Goal: Task Accomplishment & Management: Manage account settings

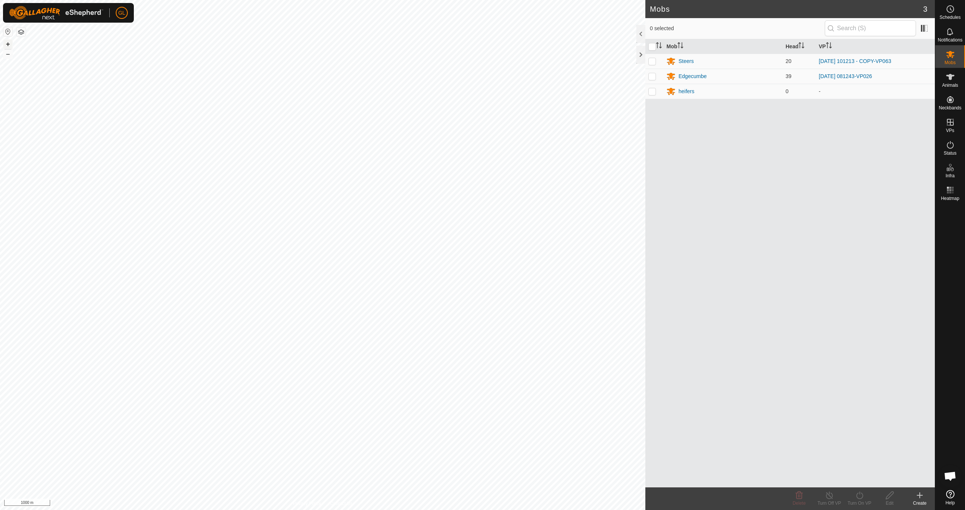
click at [9, 44] on button "+" at bounding box center [7, 44] width 9 height 9
click at [9, 43] on button "+" at bounding box center [7, 44] width 9 height 9
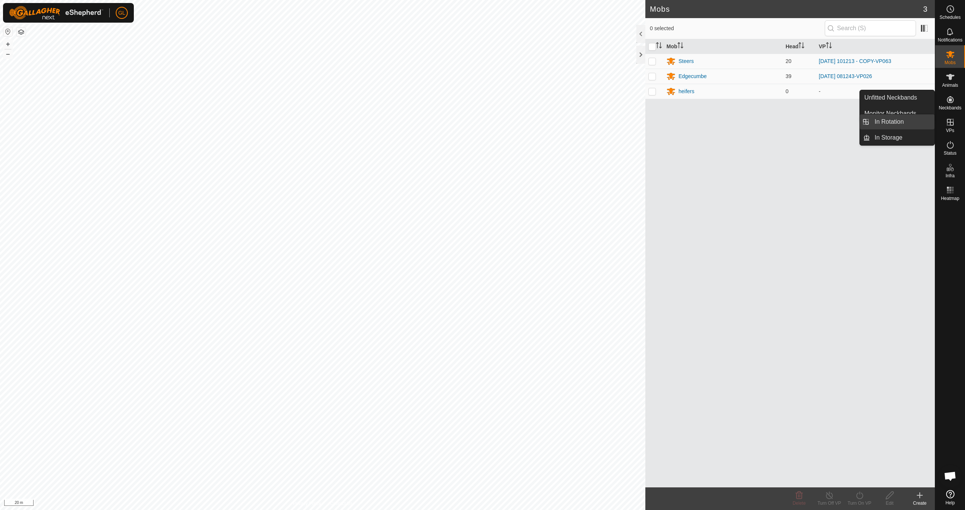
click at [901, 121] on link "In Rotation" at bounding box center [902, 121] width 64 height 15
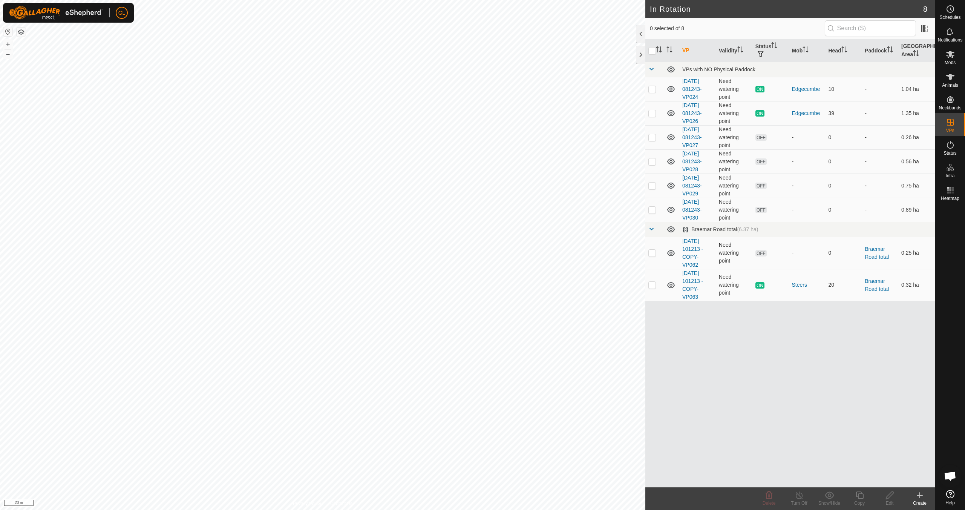
click at [651, 253] on p-checkbox at bounding box center [652, 253] width 8 height 6
click at [763, 494] on delete-svg-icon at bounding box center [769, 494] width 30 height 9
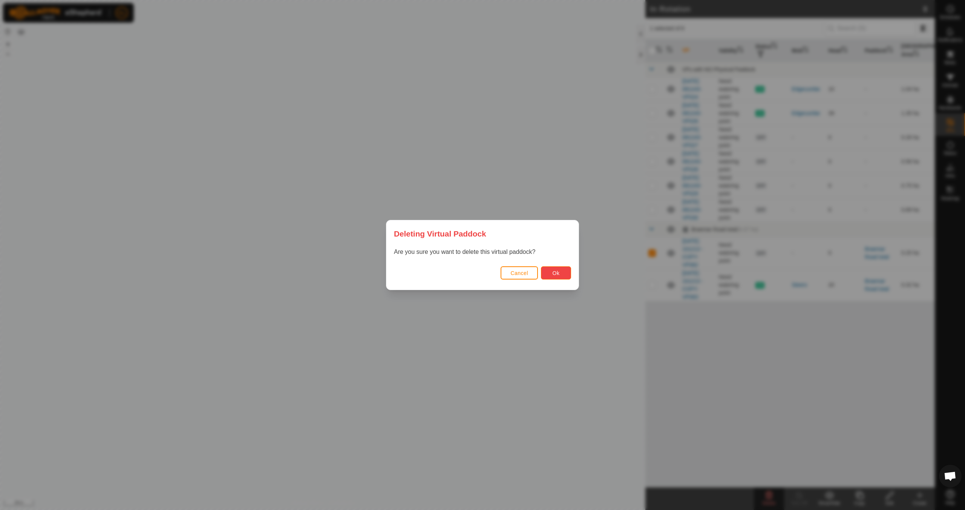
click at [554, 272] on span "Ok" at bounding box center [556, 273] width 7 height 6
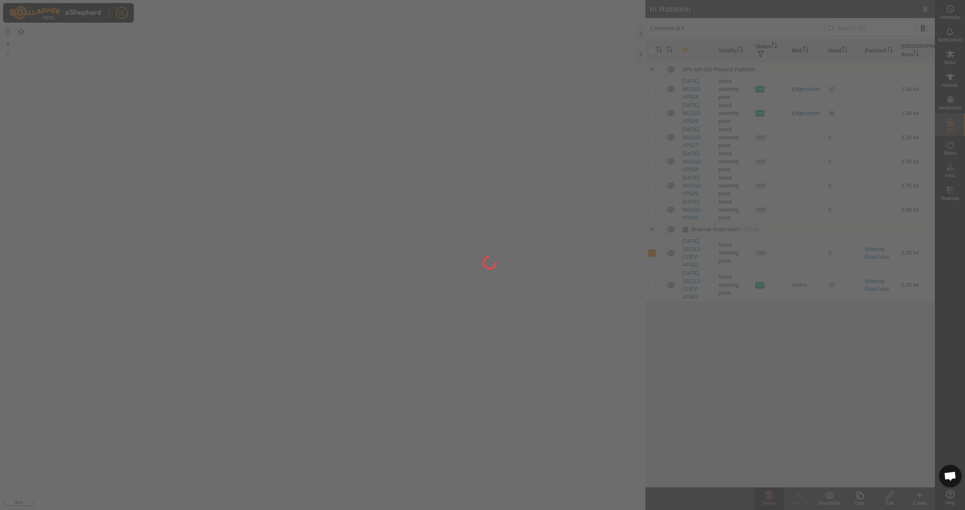
checkbox input "false"
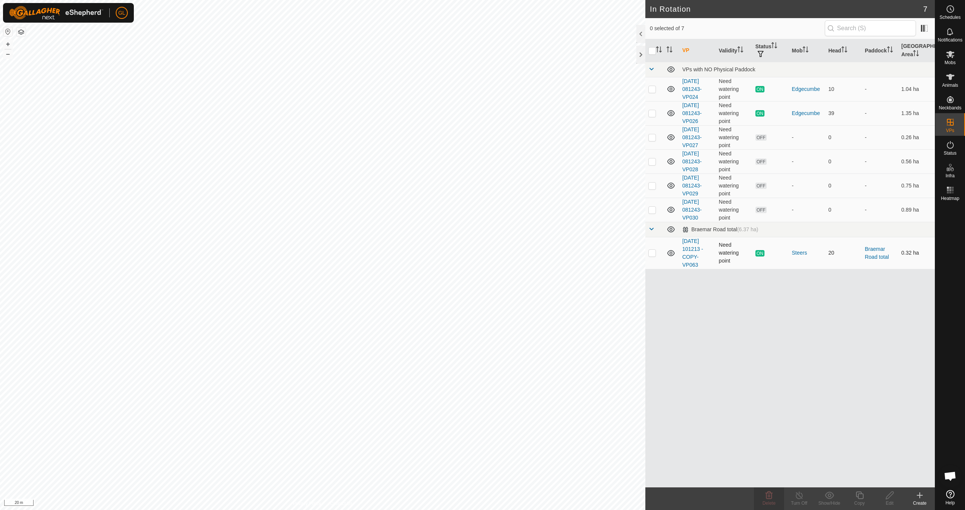
click at [650, 253] on p-checkbox at bounding box center [652, 253] width 8 height 6
checkbox input "true"
click at [858, 494] on icon at bounding box center [860, 495] width 8 height 8
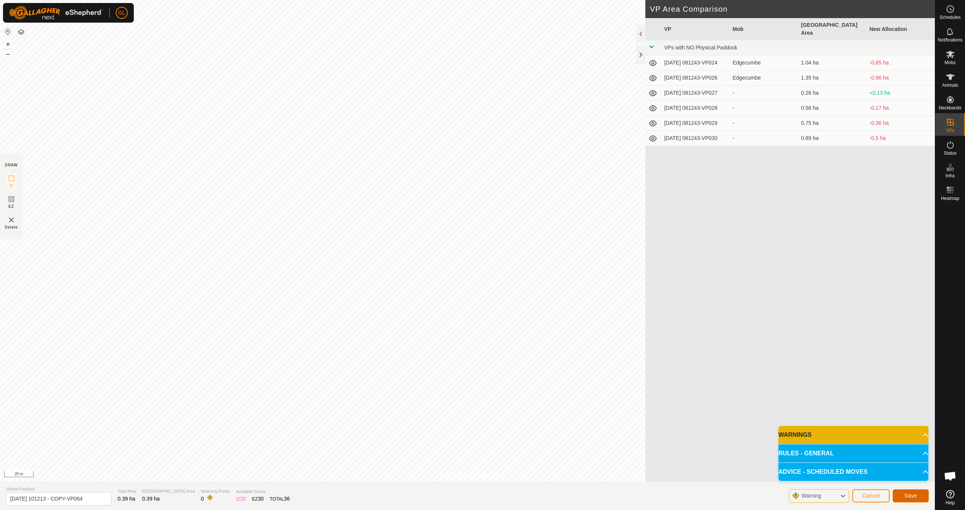
click at [909, 493] on span "Save" at bounding box center [910, 495] width 13 height 6
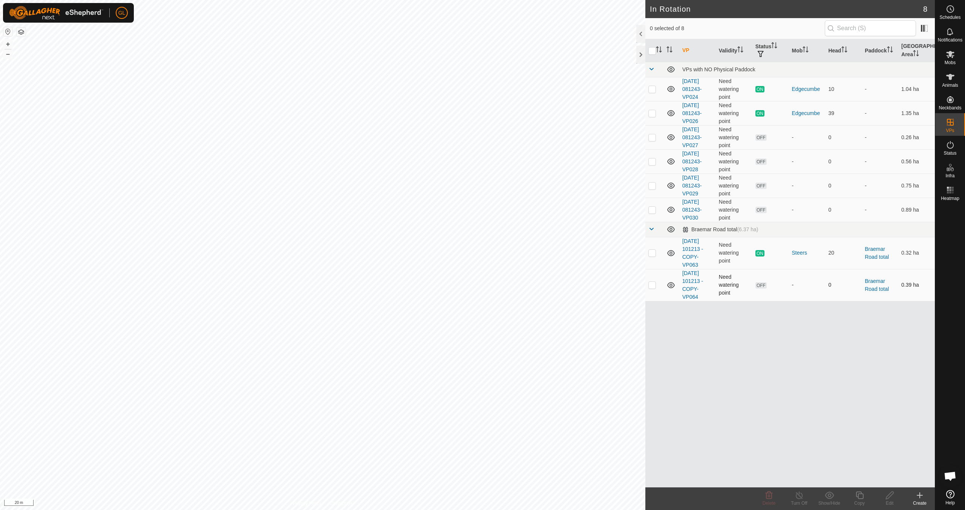
click at [654, 285] on p-checkbox at bounding box center [652, 285] width 8 height 6
checkbox input "true"
click at [888, 498] on icon at bounding box center [890, 495] width 8 height 8
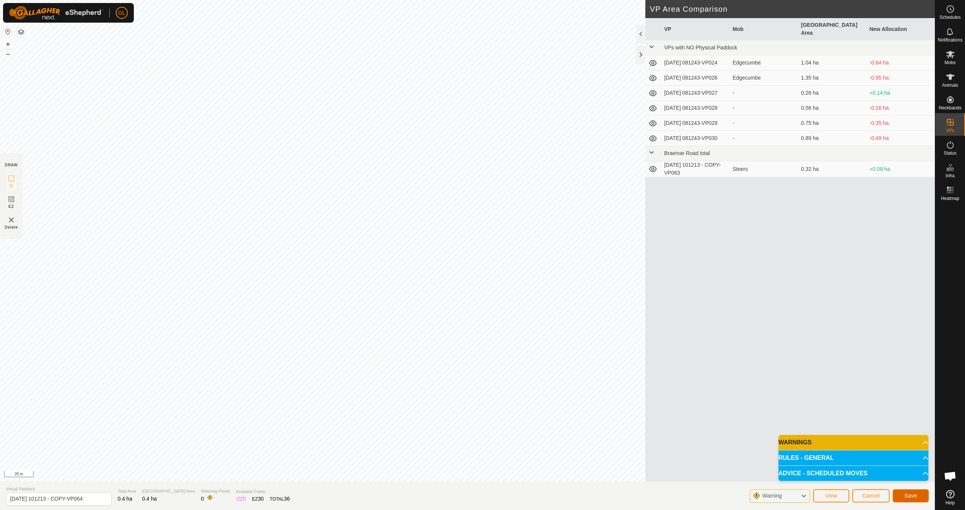
click at [911, 496] on span "Save" at bounding box center [910, 495] width 13 height 6
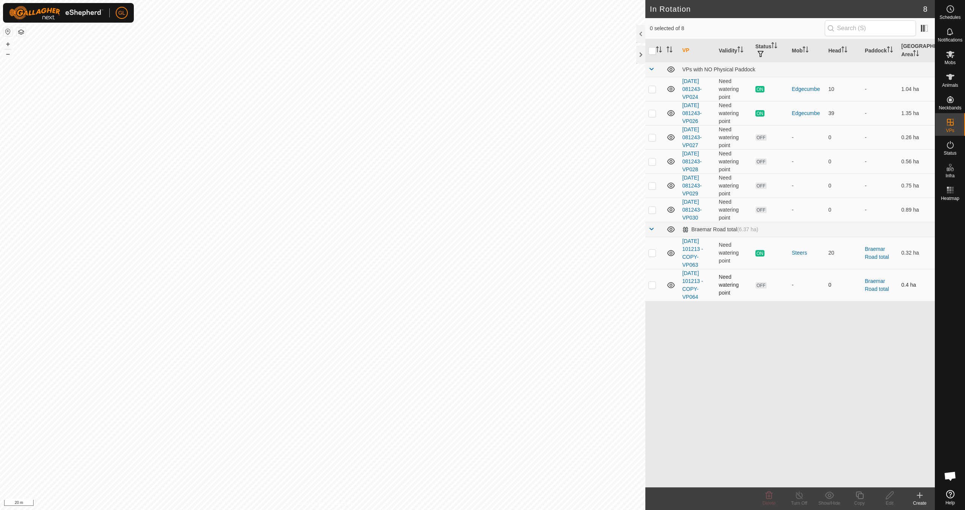
click at [652, 285] on p-checkbox at bounding box center [652, 285] width 8 height 6
checkbox input "true"
click at [860, 495] on icon at bounding box center [859, 494] width 9 height 9
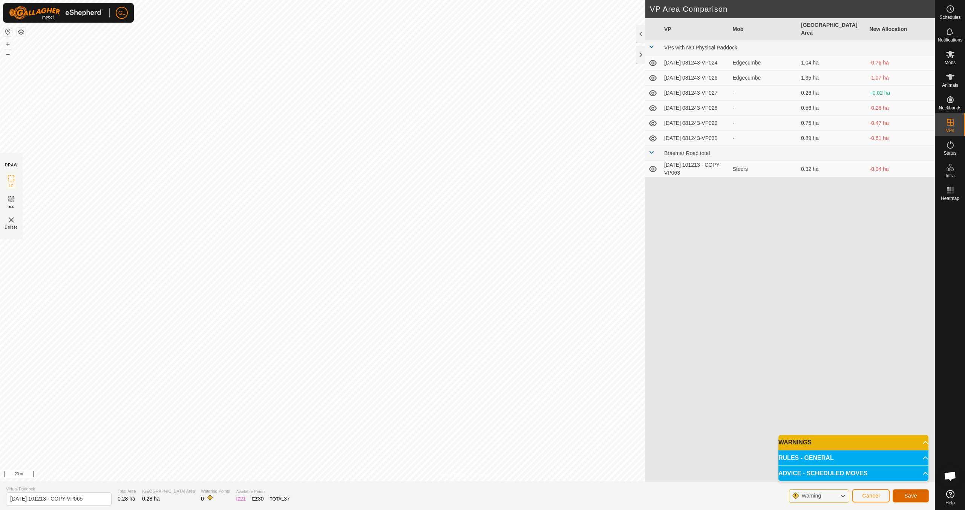
click at [914, 495] on span "Save" at bounding box center [910, 495] width 13 height 6
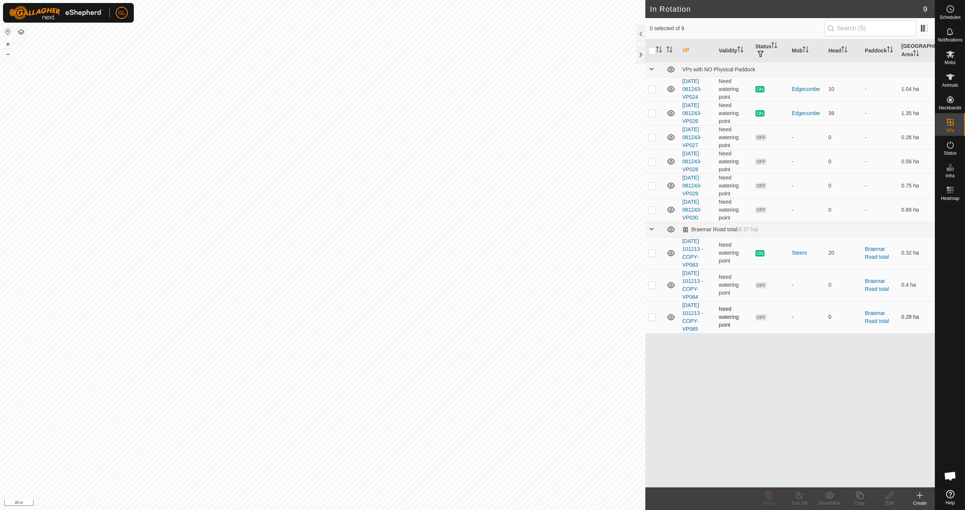
click at [653, 319] on p-checkbox at bounding box center [652, 317] width 8 height 6
checkbox input "true"
click at [862, 499] on div "Copy" at bounding box center [859, 498] width 30 height 23
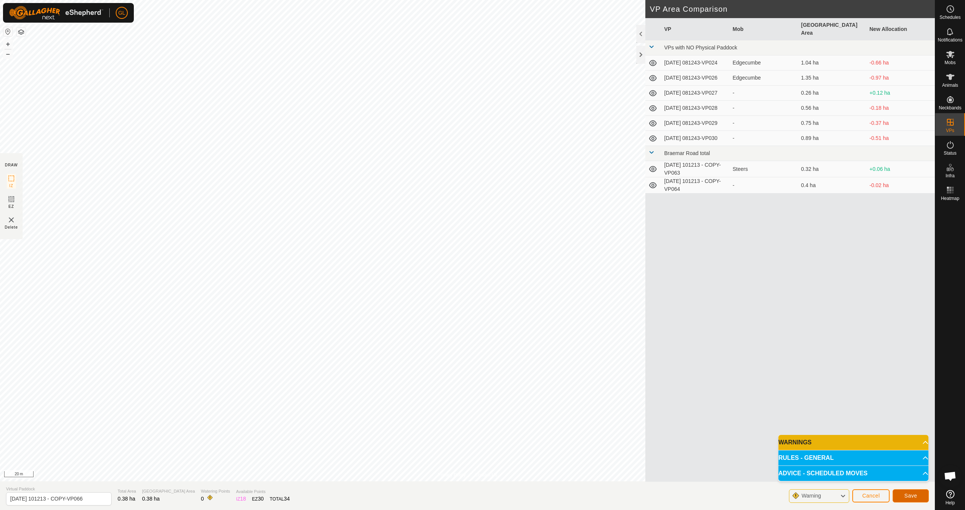
click at [911, 496] on span "Save" at bounding box center [910, 495] width 13 height 6
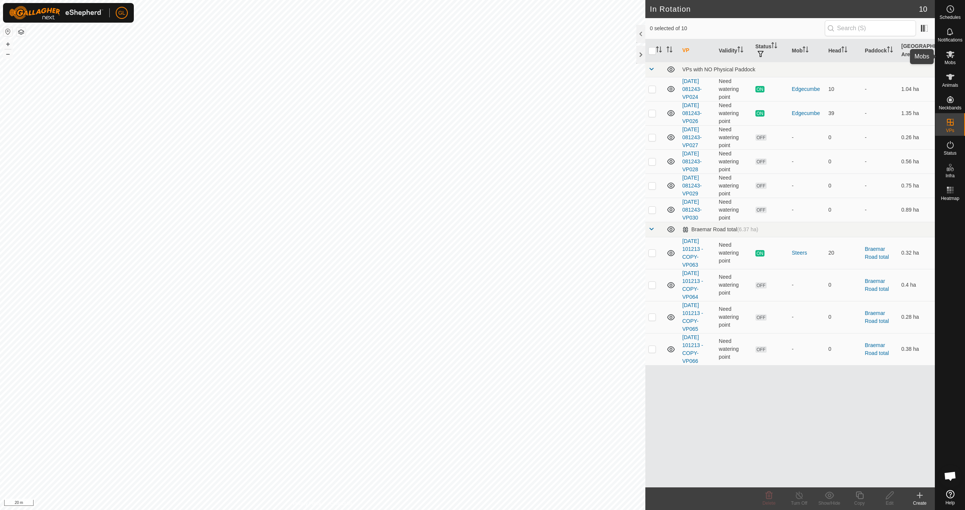
click at [951, 59] on es-mob-svg-icon at bounding box center [950, 54] width 14 height 12
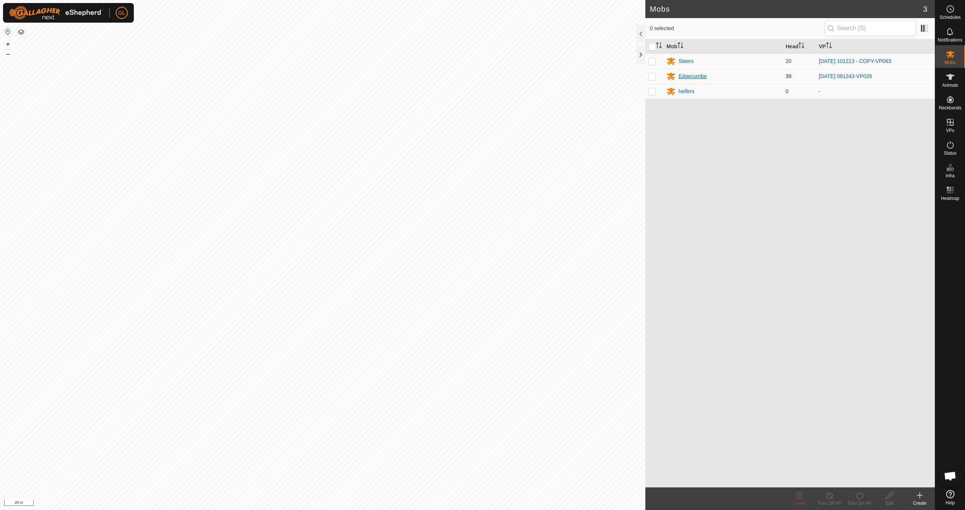
click at [694, 76] on div "Edgecumbe" at bounding box center [692, 76] width 28 height 8
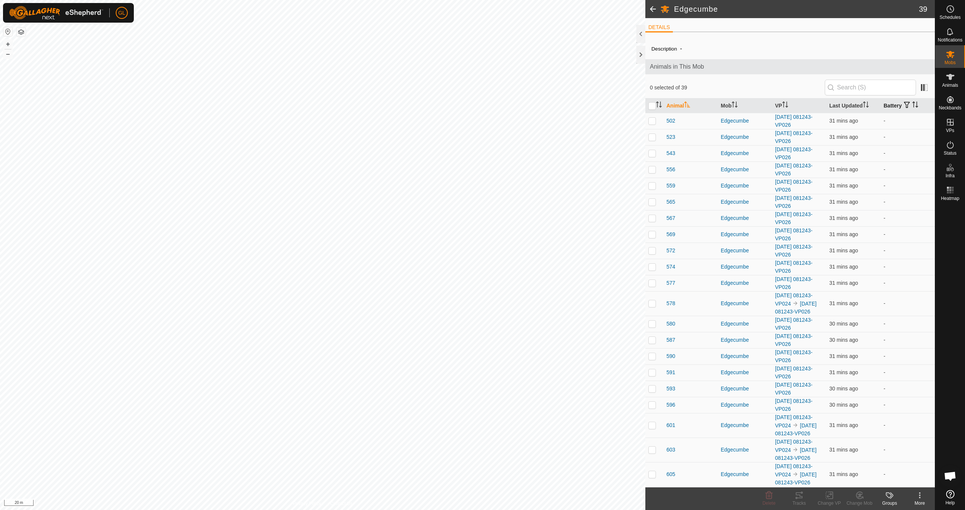
click at [913, 104] on icon "Activate to sort" at bounding box center [915, 104] width 6 height 6
click at [912, 104] on icon "Activate to sort" at bounding box center [915, 104] width 6 height 6
click at [953, 55] on icon at bounding box center [950, 54] width 9 height 9
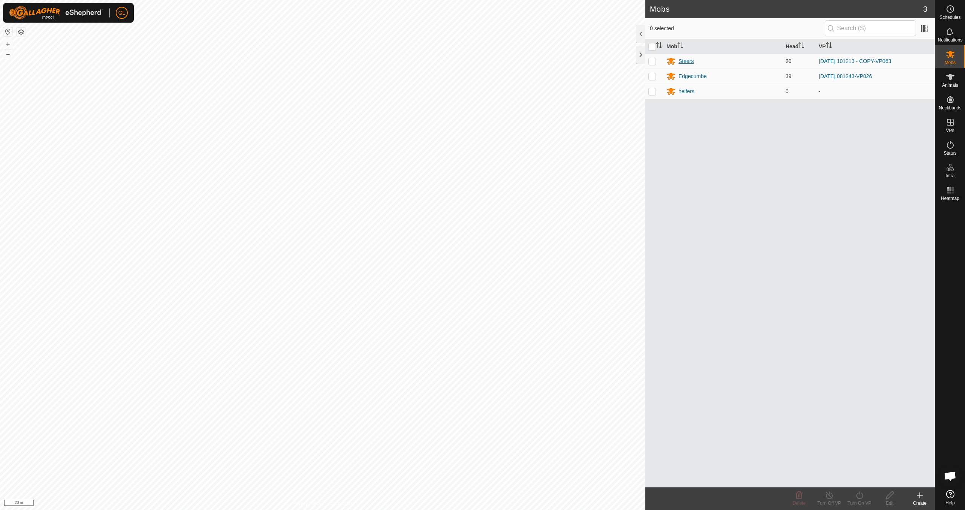
click at [685, 59] on div "Steers" at bounding box center [685, 61] width 15 height 8
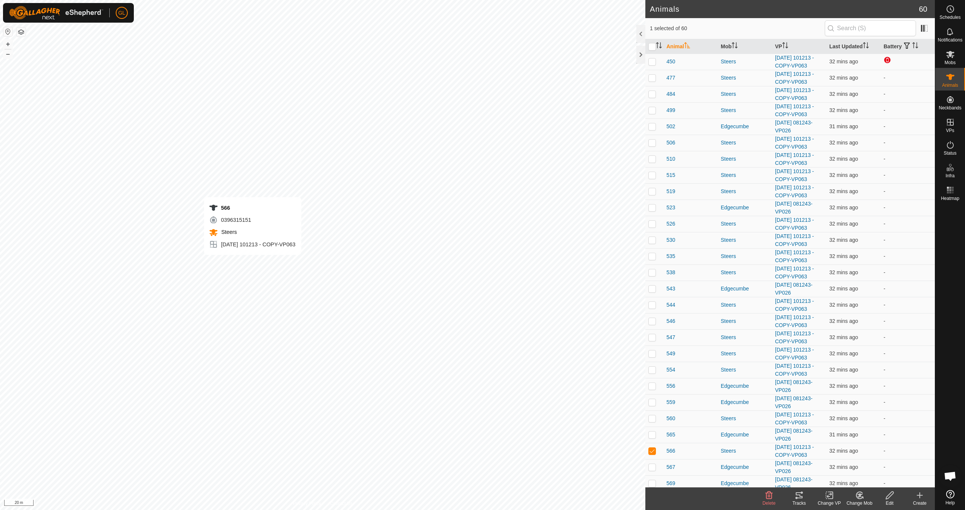
checkbox input "false"
click at [653, 61] on p-checkbox at bounding box center [652, 61] width 8 height 6
checkbox input "false"
click at [653, 46] on input "checkbox" at bounding box center [652, 47] width 8 height 8
checkbox input "true"
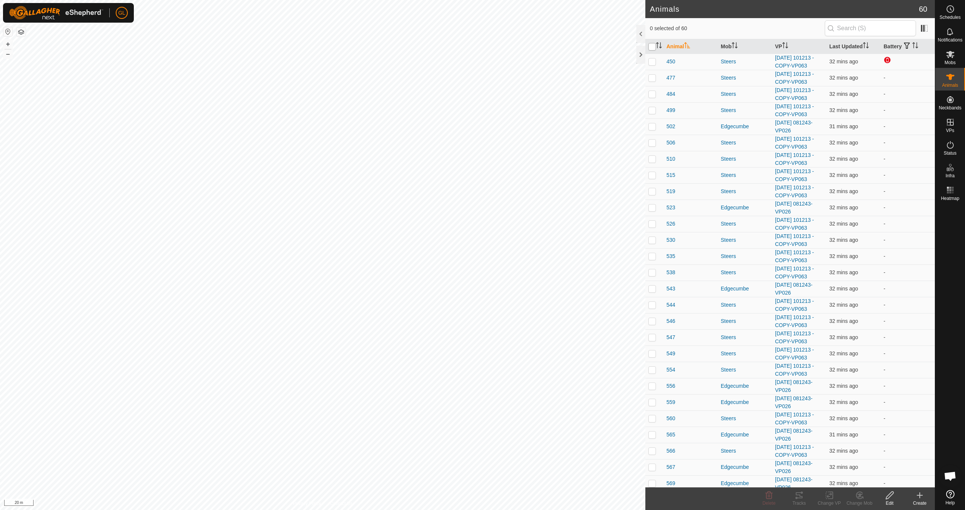
checkbox input "true"
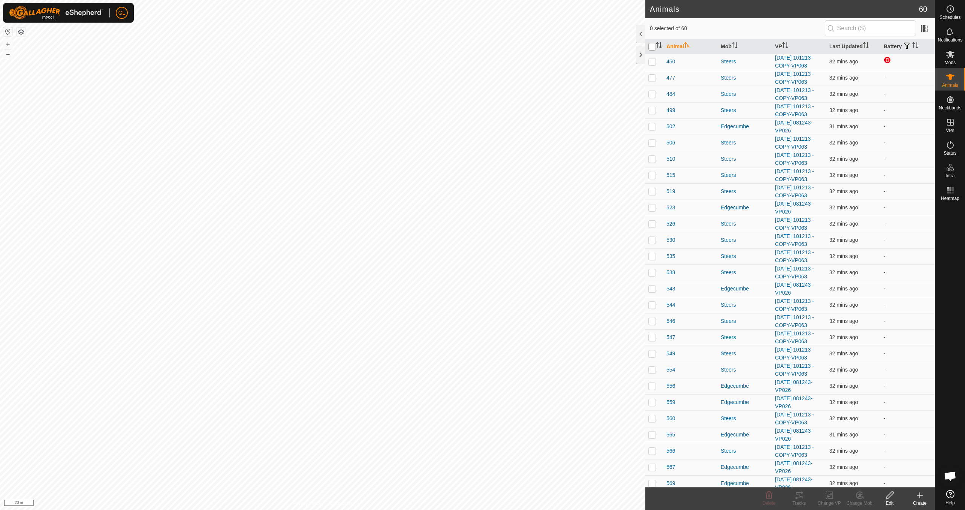
checkbox input "true"
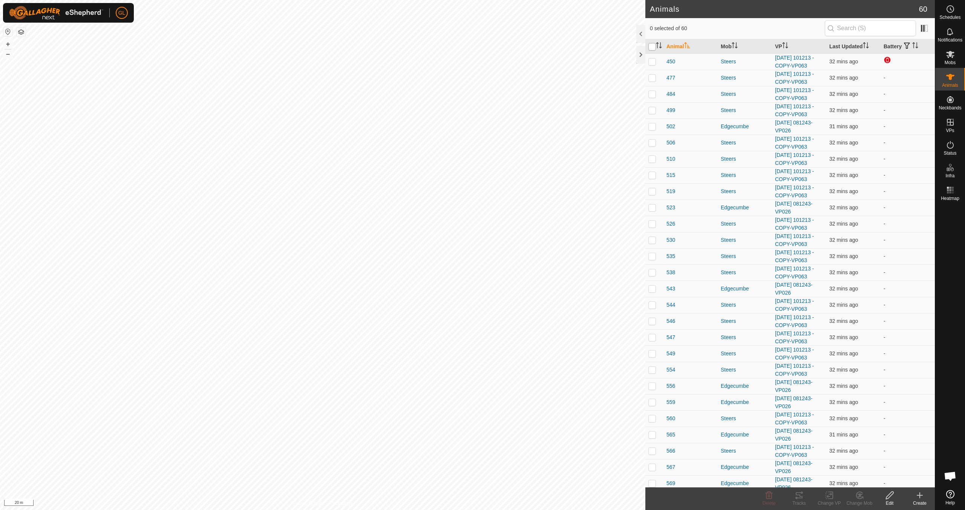
checkbox input "true"
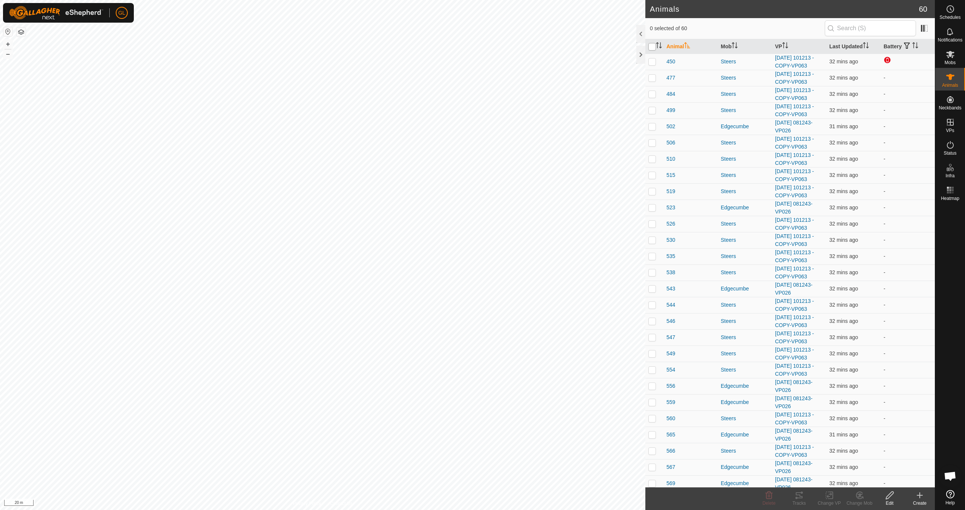
checkbox input "true"
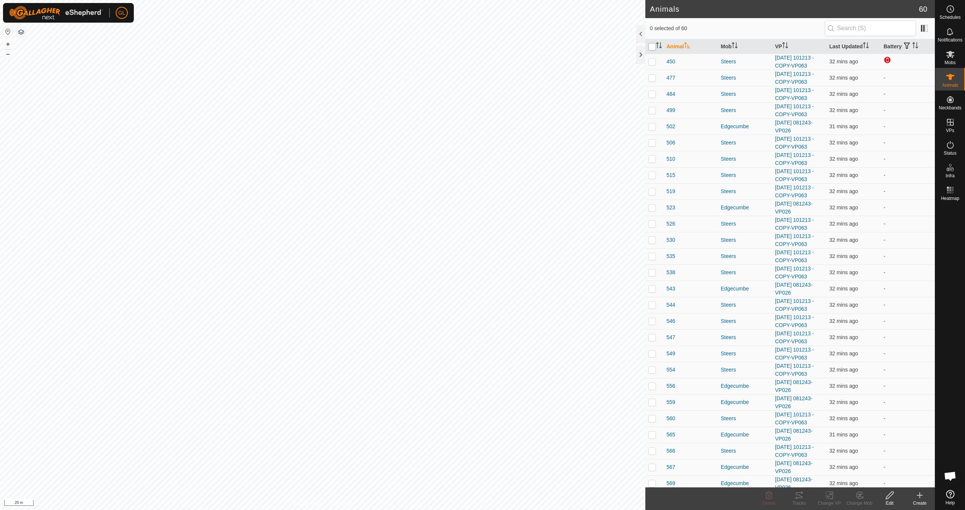
checkbox input "true"
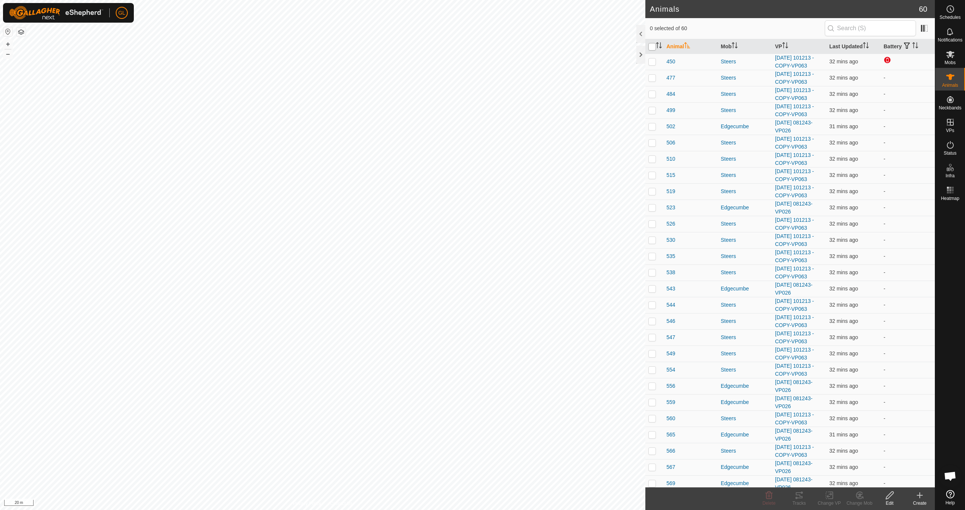
checkbox input "true"
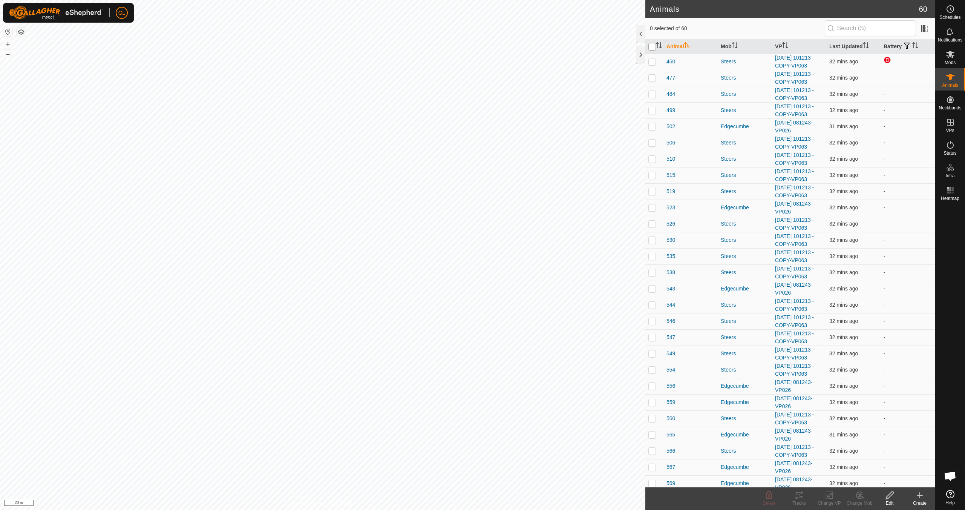
checkbox input "true"
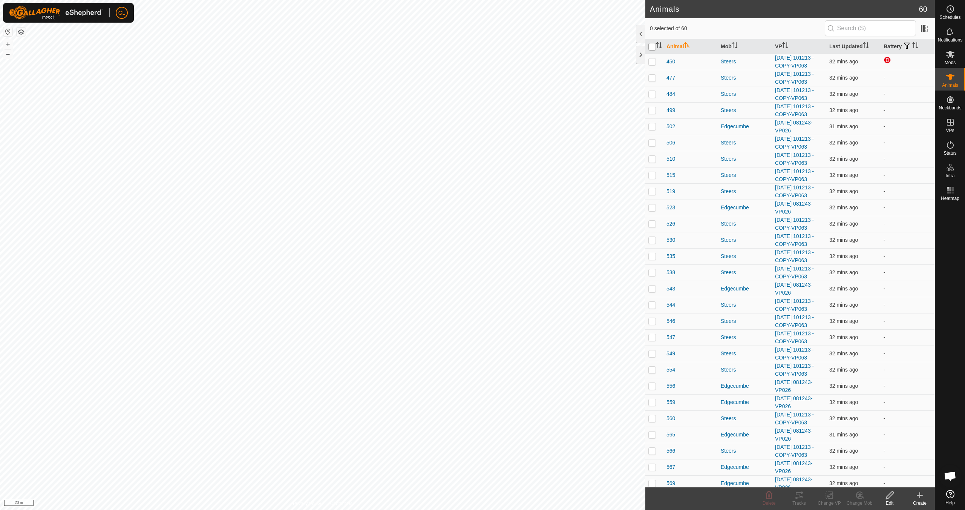
checkbox input "true"
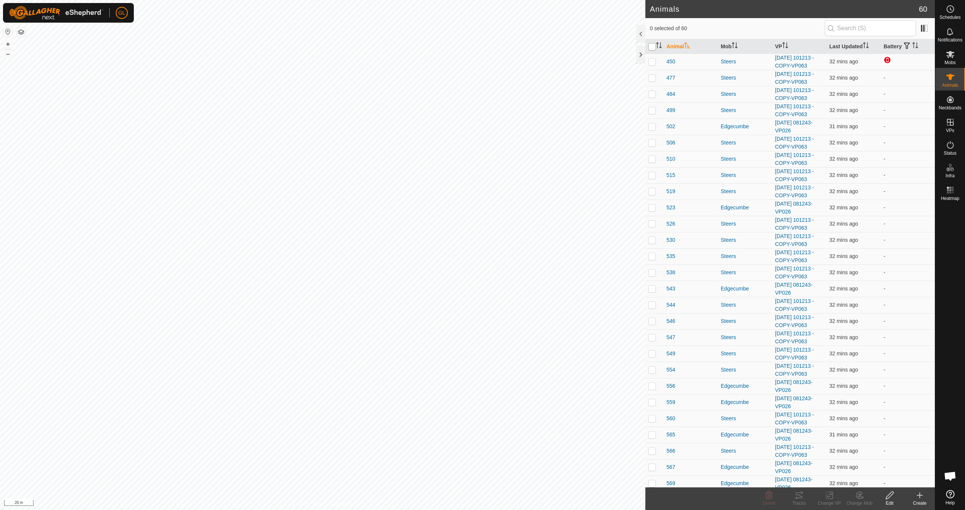
checkbox input "true"
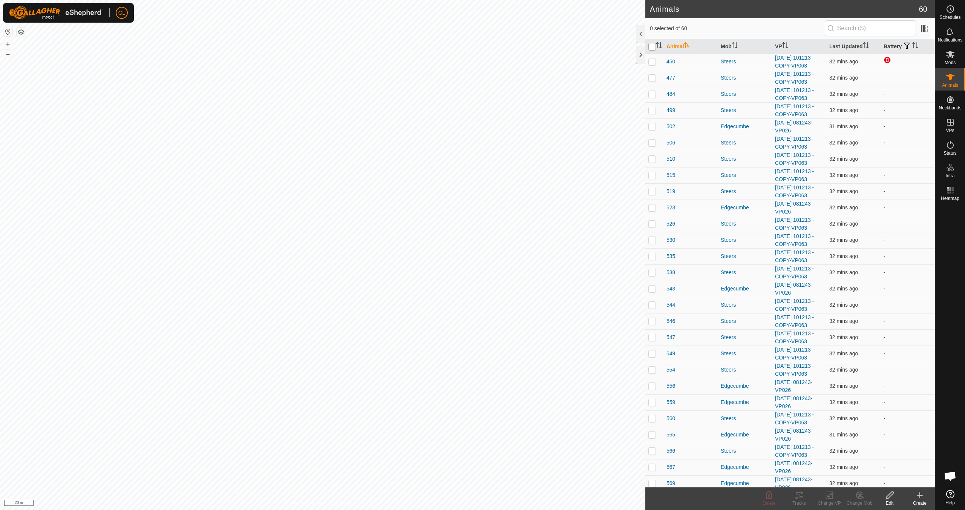
checkbox input "true"
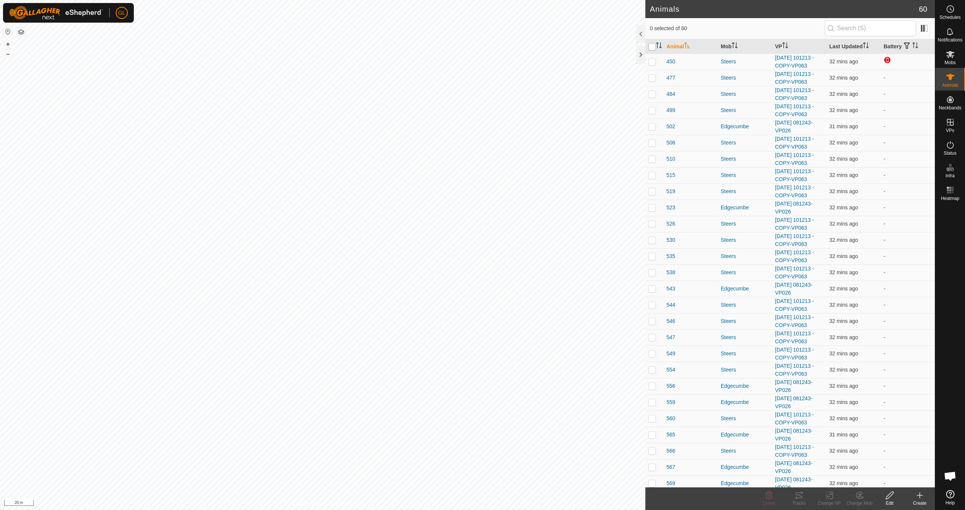
checkbox input "true"
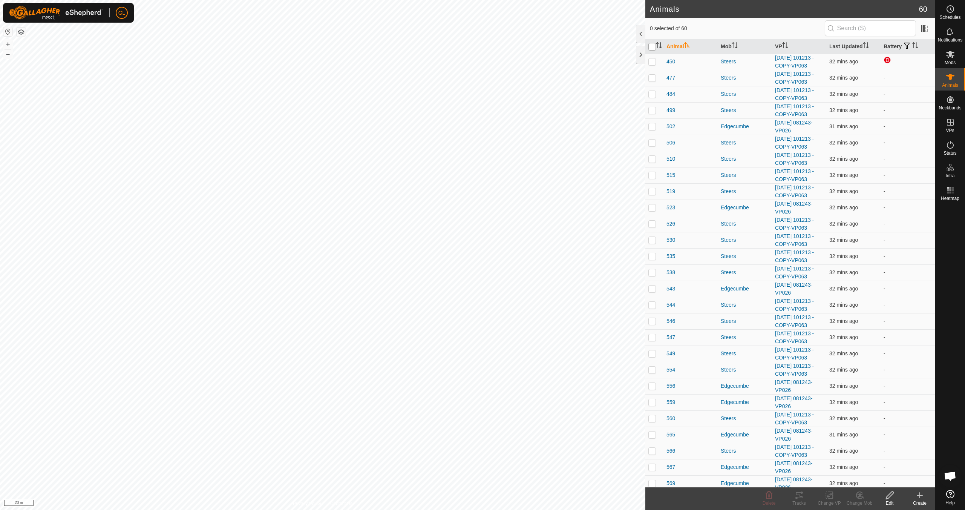
checkbox input "true"
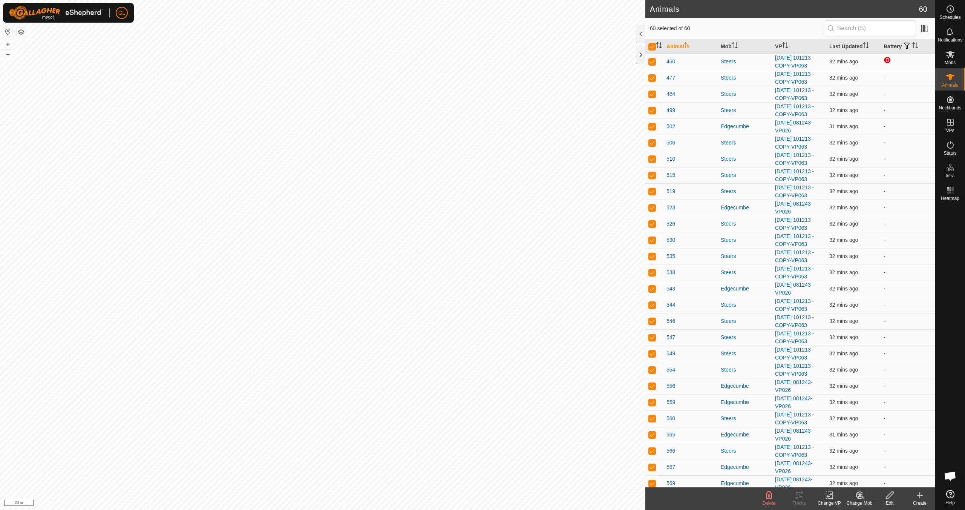
click at [831, 497] on icon at bounding box center [829, 494] width 9 height 9
click at [845, 461] on link "Choose VP..." at bounding box center [852, 462] width 75 height 15
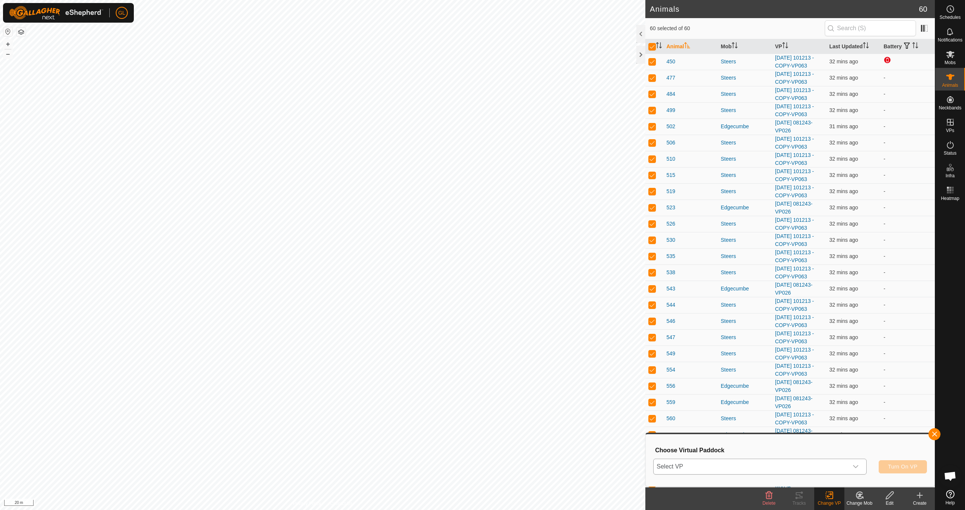
click at [857, 467] on icon "dropdown trigger" at bounding box center [856, 466] width 6 height 6
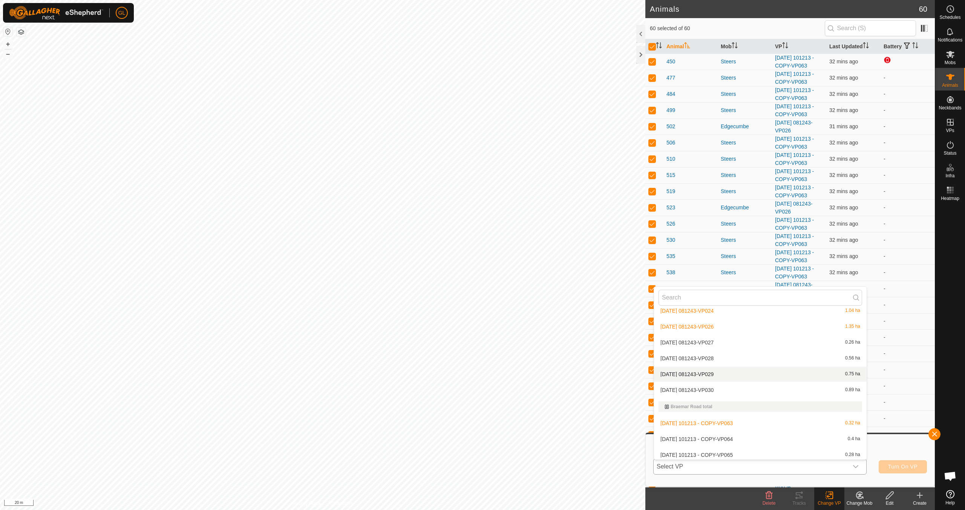
scroll to position [41, 0]
click at [764, 422] on li "[DATE] 101213 - COPY-VP064 0.4 ha" at bounding box center [760, 419] width 213 height 15
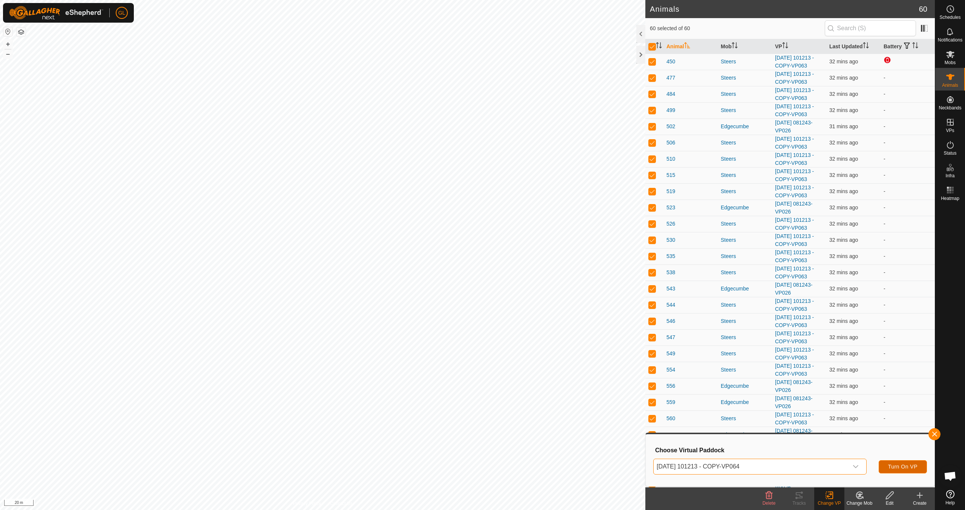
click at [906, 467] on span "Turn On VP" at bounding box center [902, 466] width 29 height 6
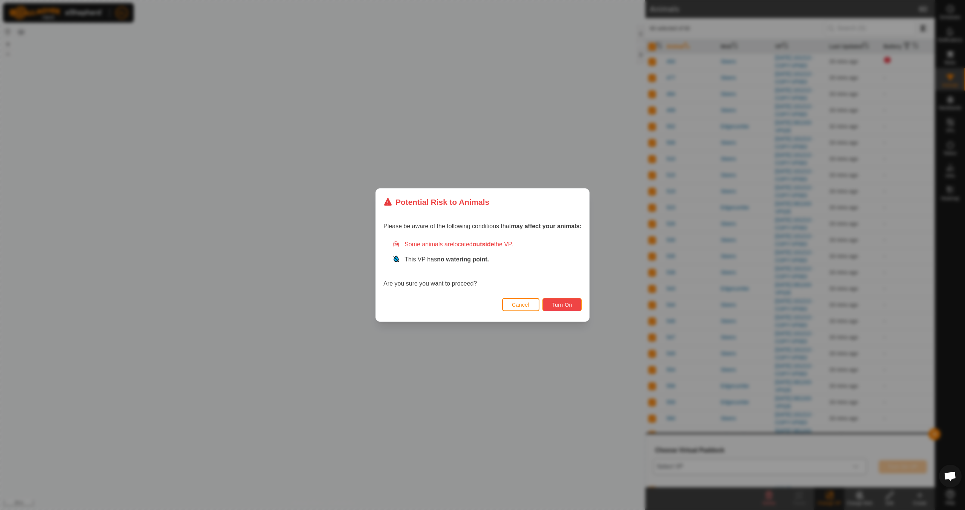
click at [564, 304] on span "Turn On" at bounding box center [562, 305] width 20 height 6
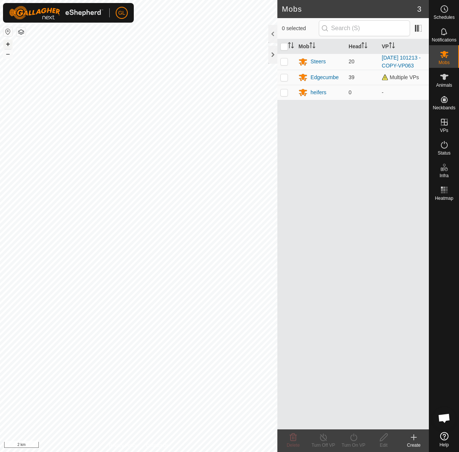
click at [7, 44] on button "+" at bounding box center [7, 44] width 9 height 9
click at [9, 45] on button "+" at bounding box center [7, 44] width 9 height 9
